Goal: Information Seeking & Learning: Learn about a topic

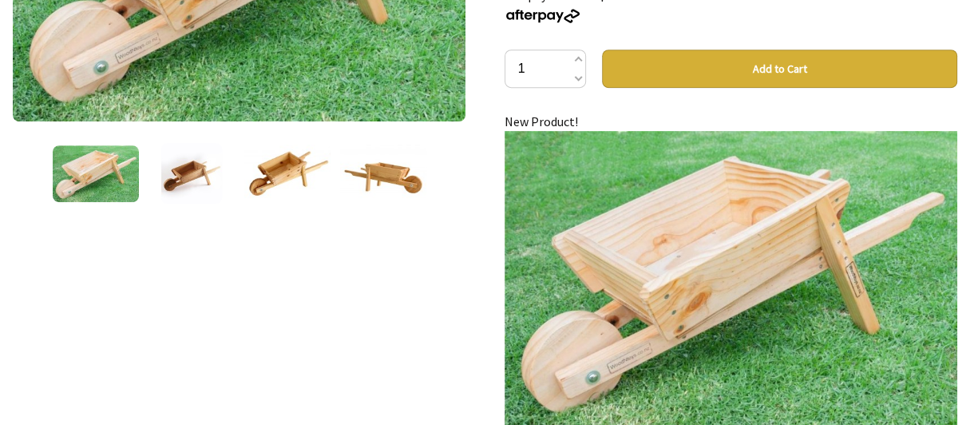
scroll to position [386, 0]
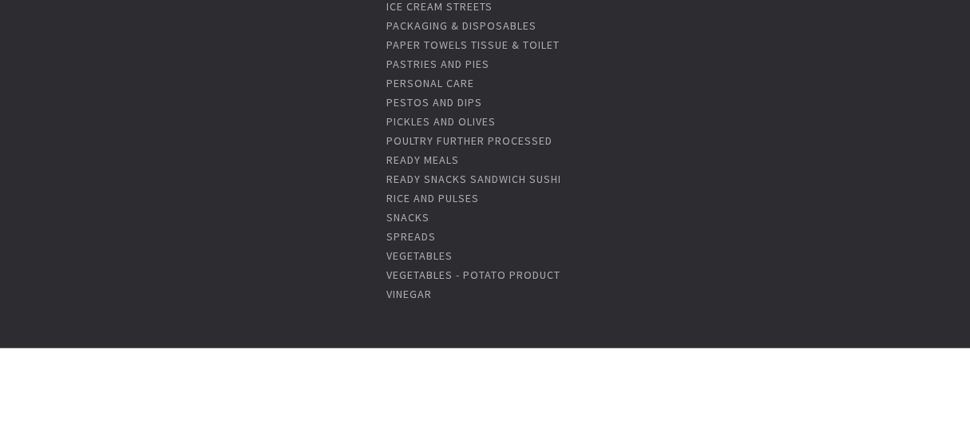
scroll to position [2380, 0]
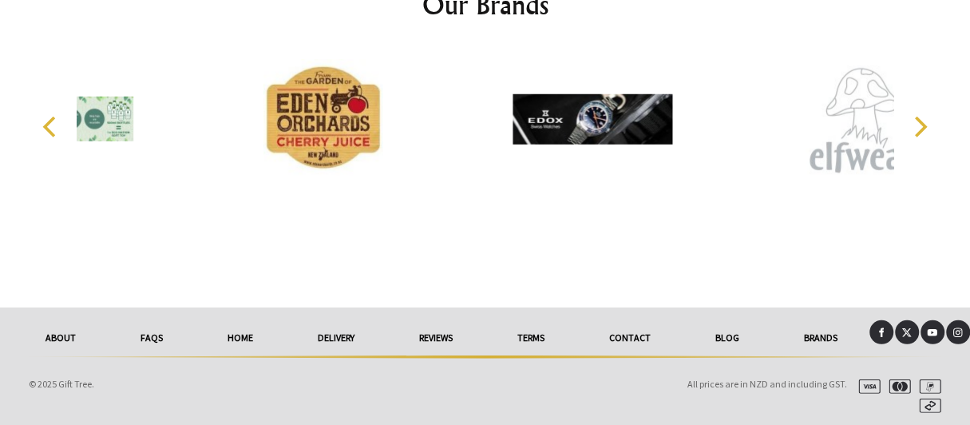
click at [57, 338] on link "About" at bounding box center [60, 337] width 95 height 35
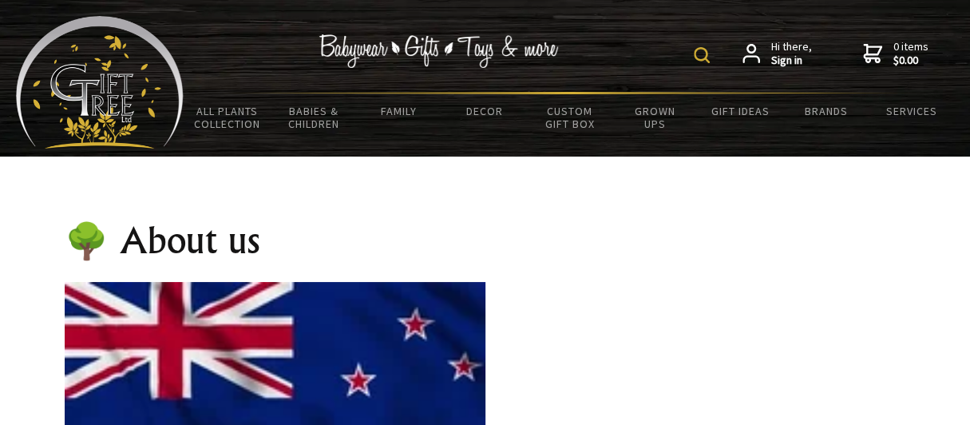
click at [419, 249] on h1 "🌳 About us" at bounding box center [275, 240] width 420 height 38
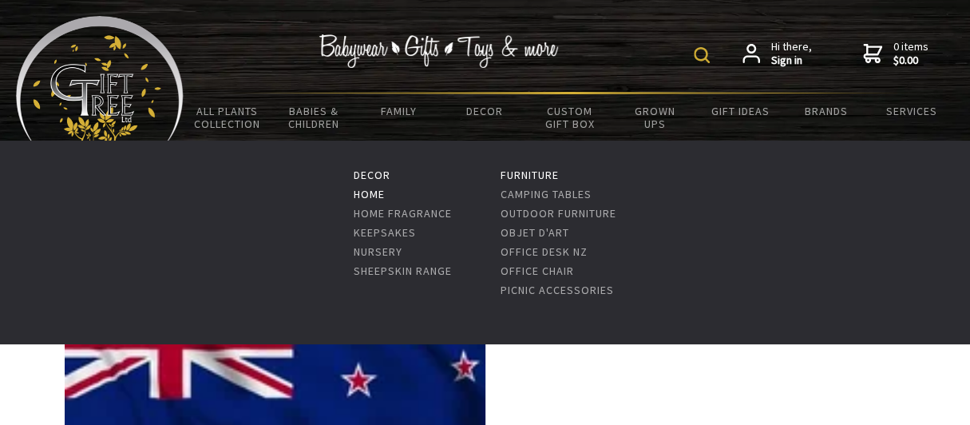
click at [366, 191] on link "Home" at bounding box center [369, 194] width 31 height 14
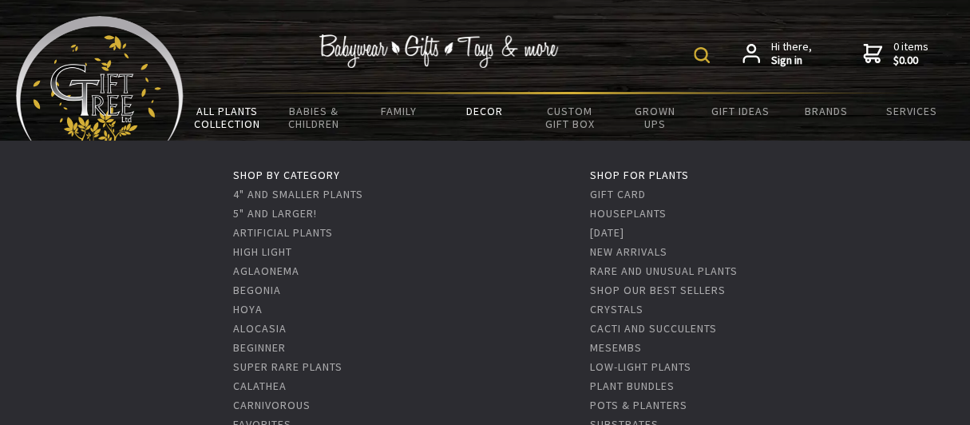
click at [241, 116] on link "All Plants Collection" at bounding box center [227, 117] width 87 height 46
click at [263, 287] on link "Begonia" at bounding box center [257, 290] width 48 height 14
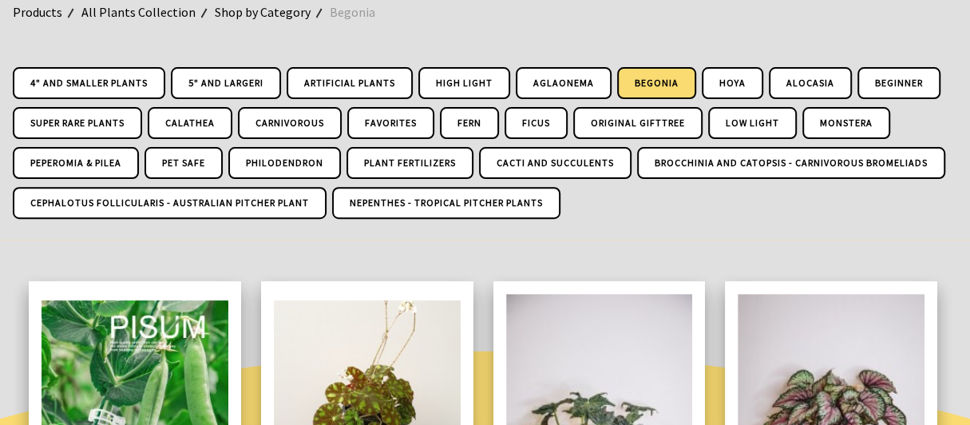
scroll to position [251, 0]
click at [746, 119] on link "Low Light" at bounding box center [752, 123] width 89 height 32
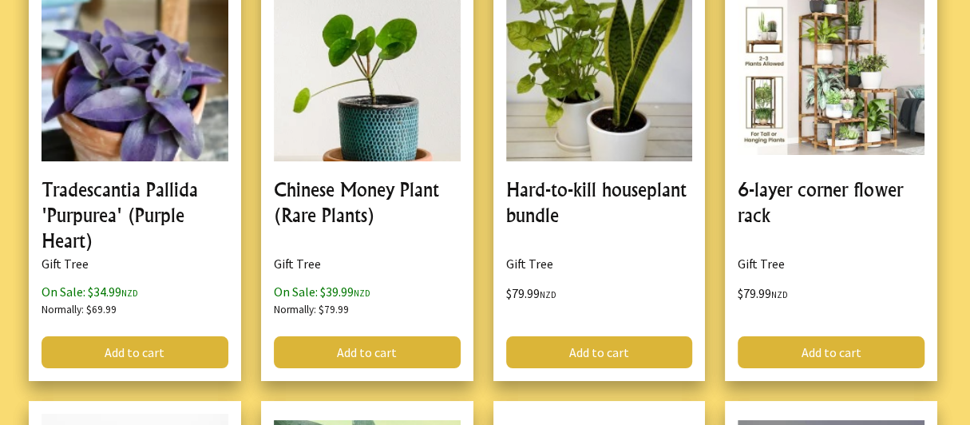
scroll to position [3256, 0]
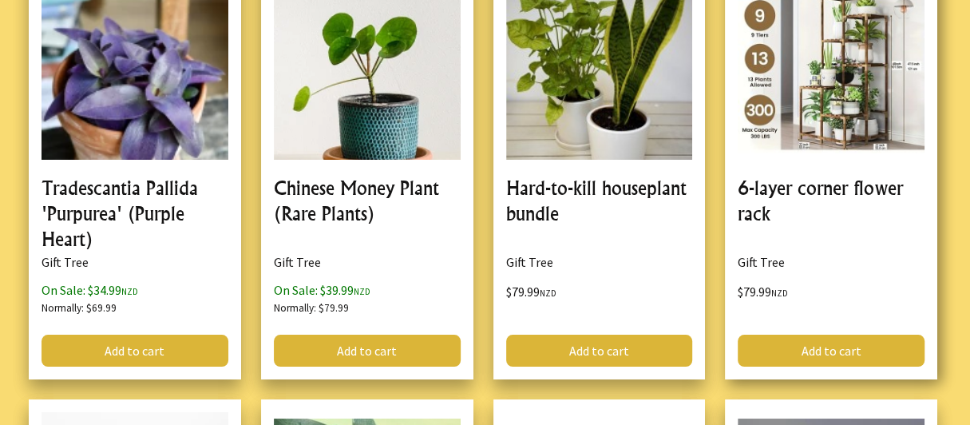
click at [785, 263] on link at bounding box center [831, 162] width 212 height 431
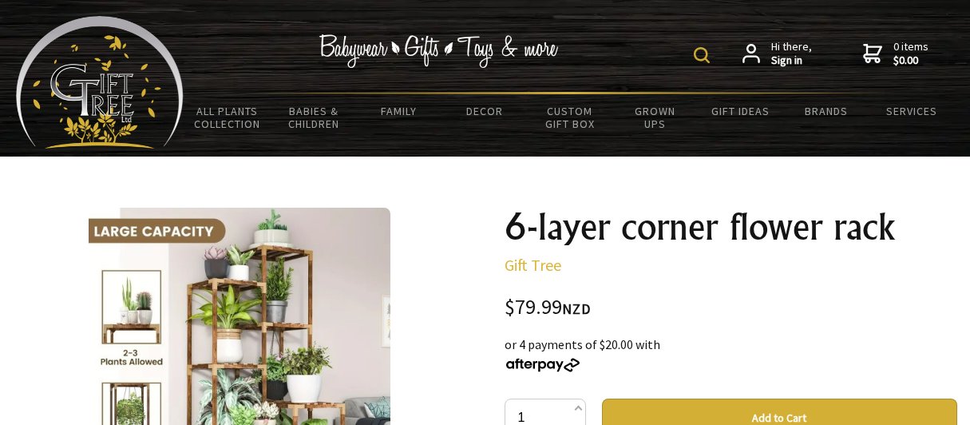
scroll to position [128, 0]
